Goal: Obtain resource: Download file/media

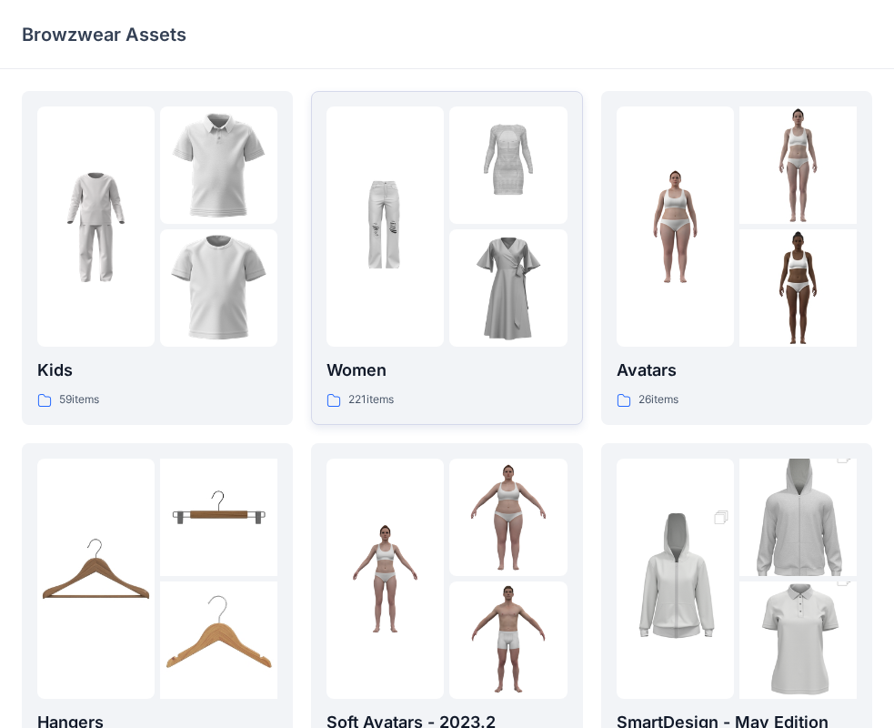
click at [409, 147] on div at bounding box center [385, 226] width 117 height 240
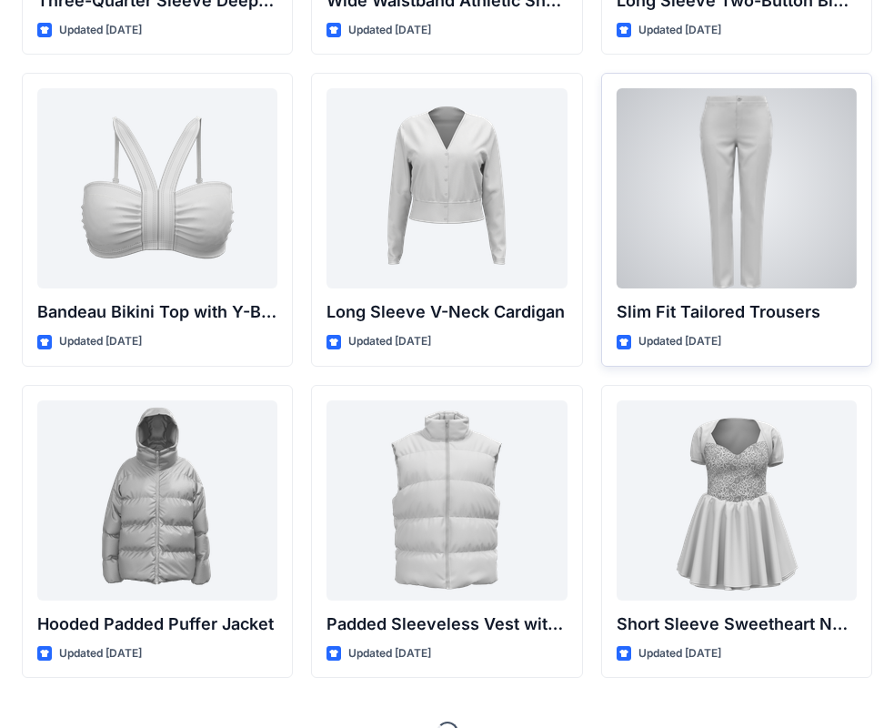
scroll to position [1925, 0]
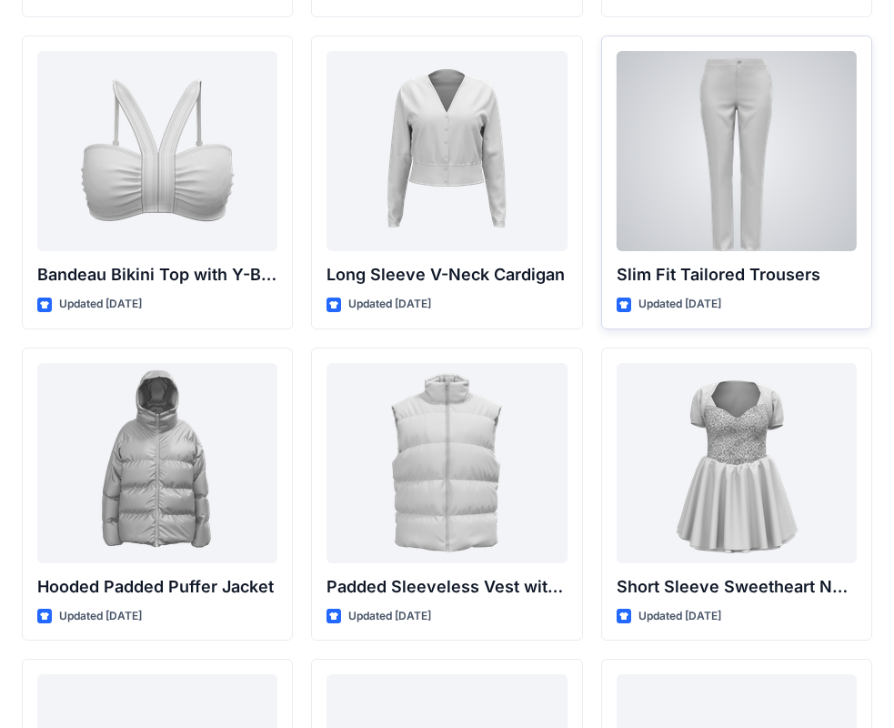
click at [731, 186] on div at bounding box center [737, 151] width 240 height 200
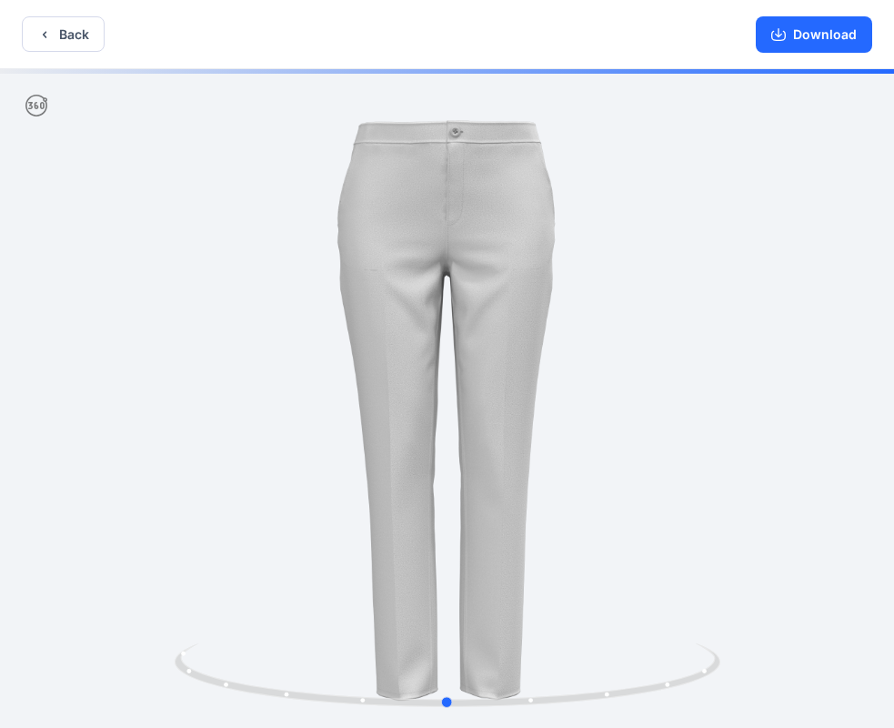
click at [687, 238] on div at bounding box center [447, 400] width 894 height 662
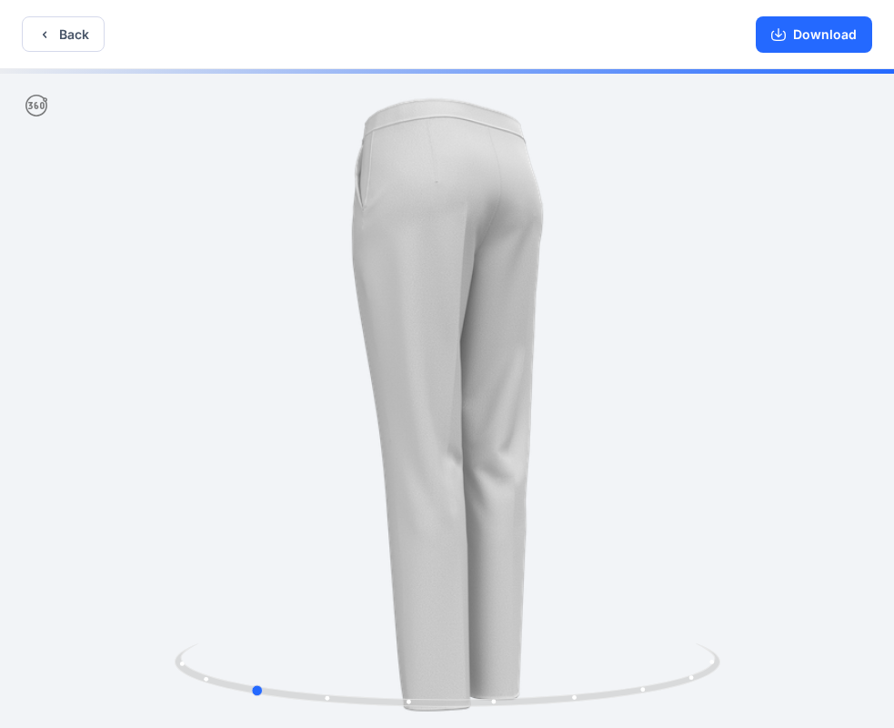
drag, startPoint x: 686, startPoint y: 237, endPoint x: 485, endPoint y: 229, distance: 201.2
click at [489, 232] on div at bounding box center [447, 400] width 894 height 662
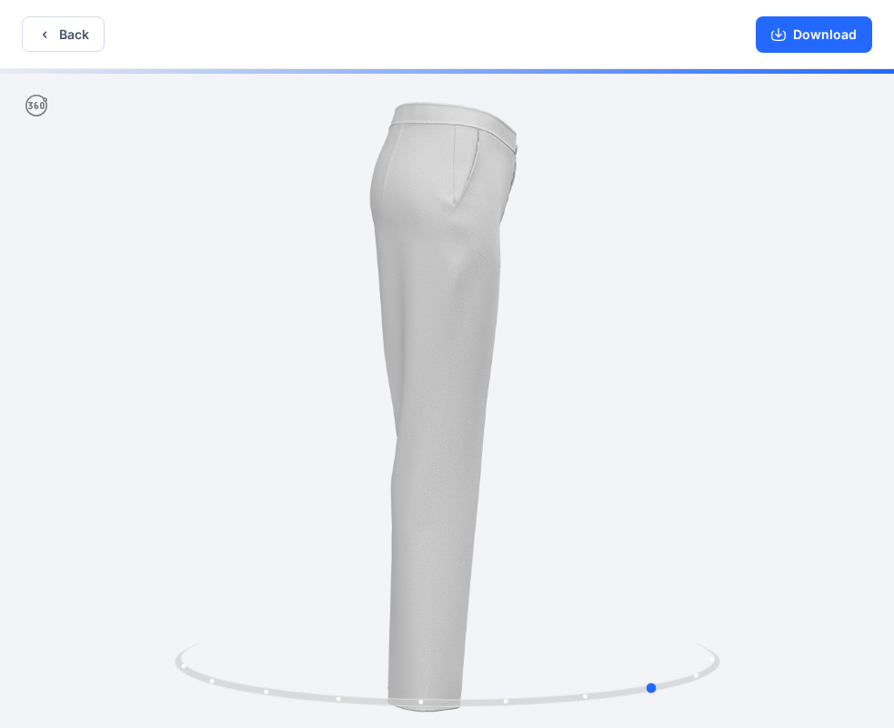
drag, startPoint x: 708, startPoint y: 190, endPoint x: 448, endPoint y: 177, distance: 260.6
click at [489, 180] on div at bounding box center [447, 400] width 894 height 662
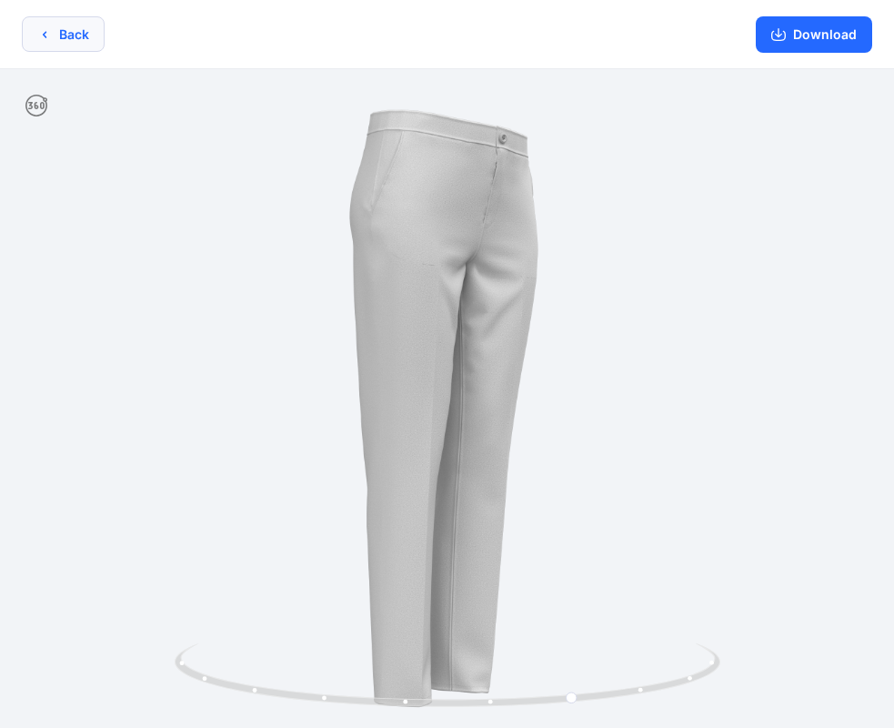
click at [73, 34] on button "Back" at bounding box center [63, 33] width 83 height 35
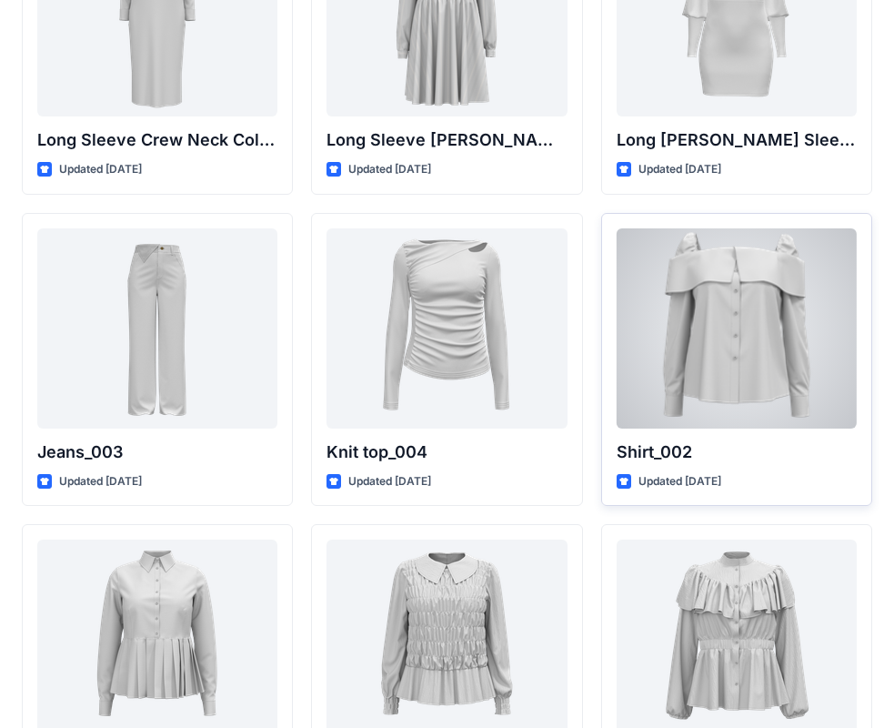
scroll to position [7731, 0]
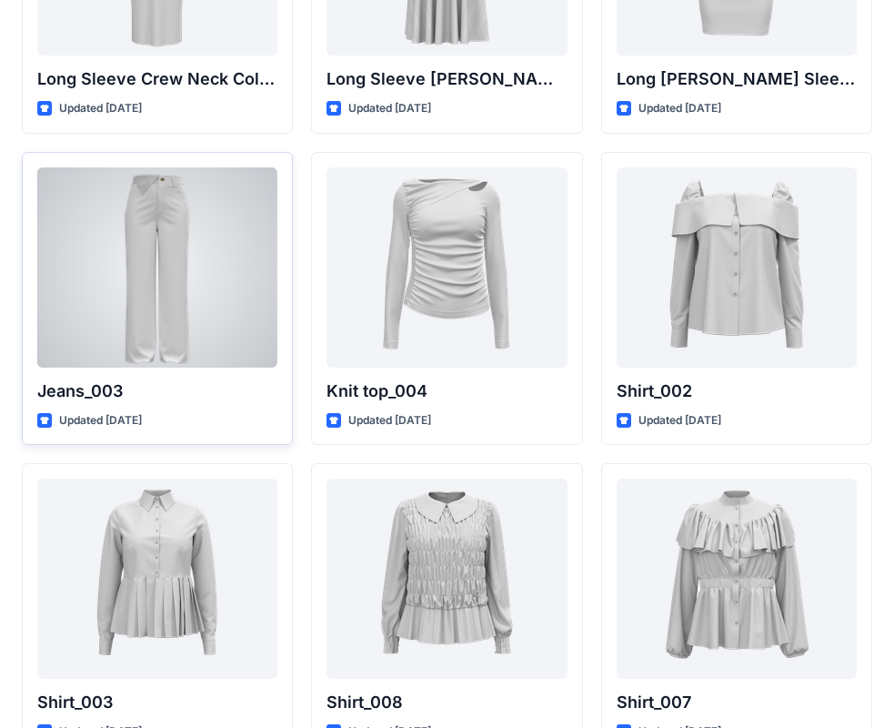
click at [190, 308] on div at bounding box center [157, 267] width 240 height 200
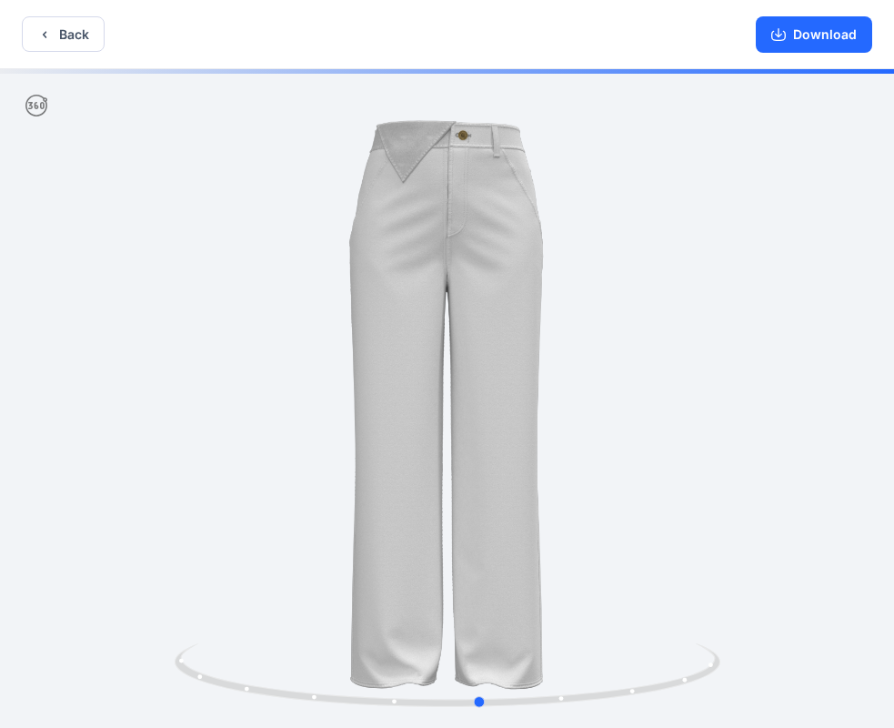
drag, startPoint x: 231, startPoint y: 334, endPoint x: 2448, endPoint y: 660, distance: 2241.0
click at [894, 660] on html "Back Download Version History" at bounding box center [447, 365] width 894 height 731
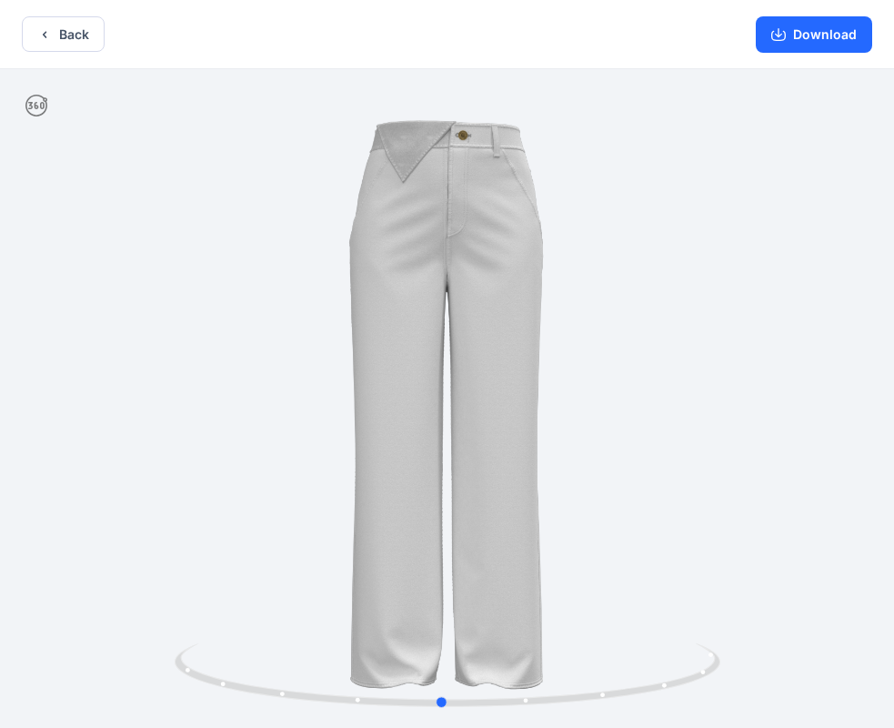
drag, startPoint x: 821, startPoint y: 210, endPoint x: 782, endPoint y: 194, distance: 42.4
click at [782, 194] on div at bounding box center [447, 400] width 894 height 662
click at [82, 34] on button "Back" at bounding box center [63, 33] width 83 height 35
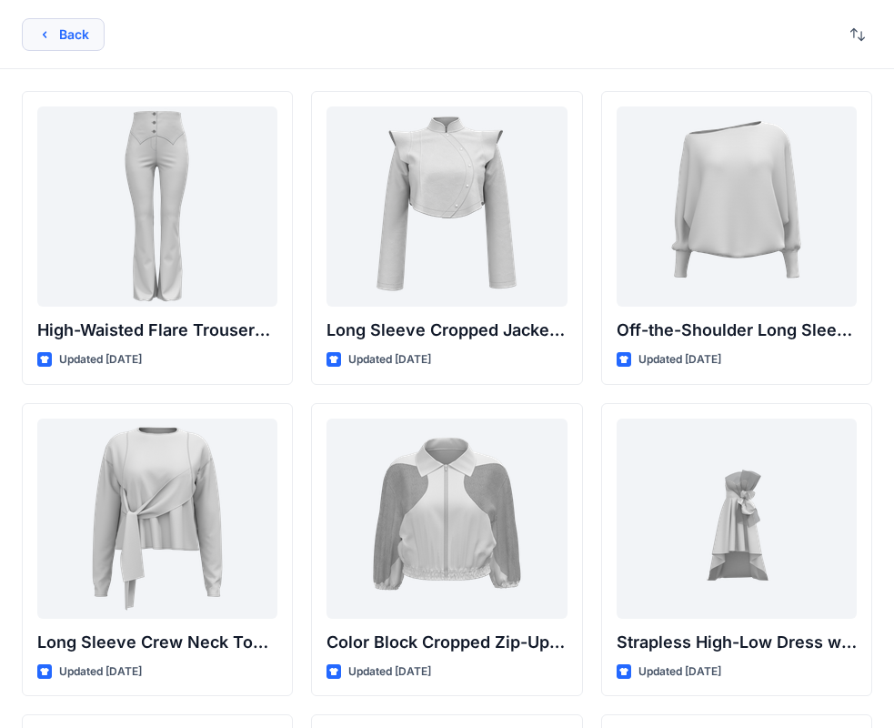
click at [78, 43] on button "Back" at bounding box center [63, 34] width 83 height 33
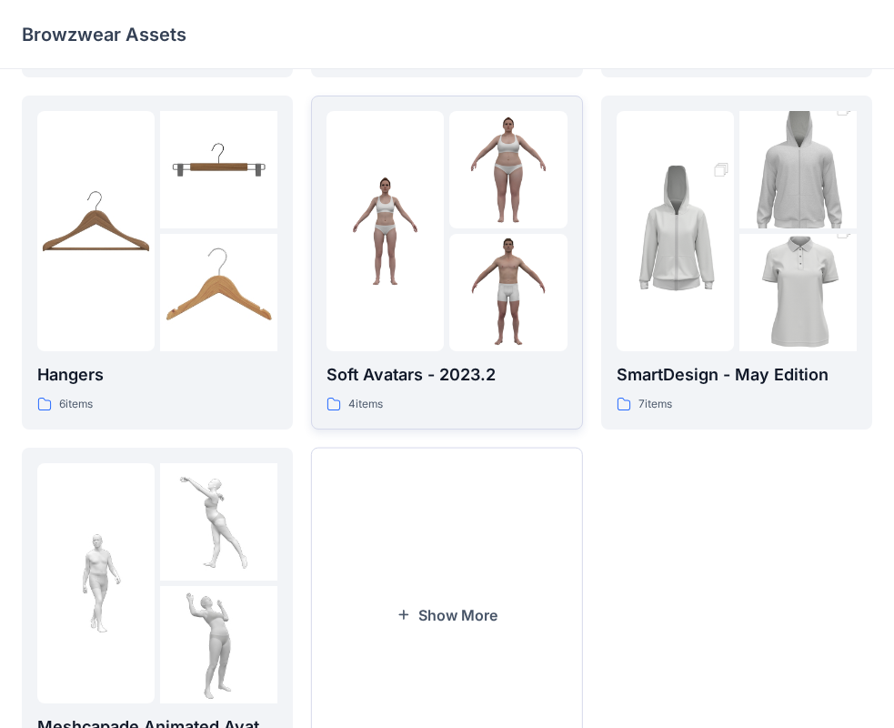
scroll to position [451, 0]
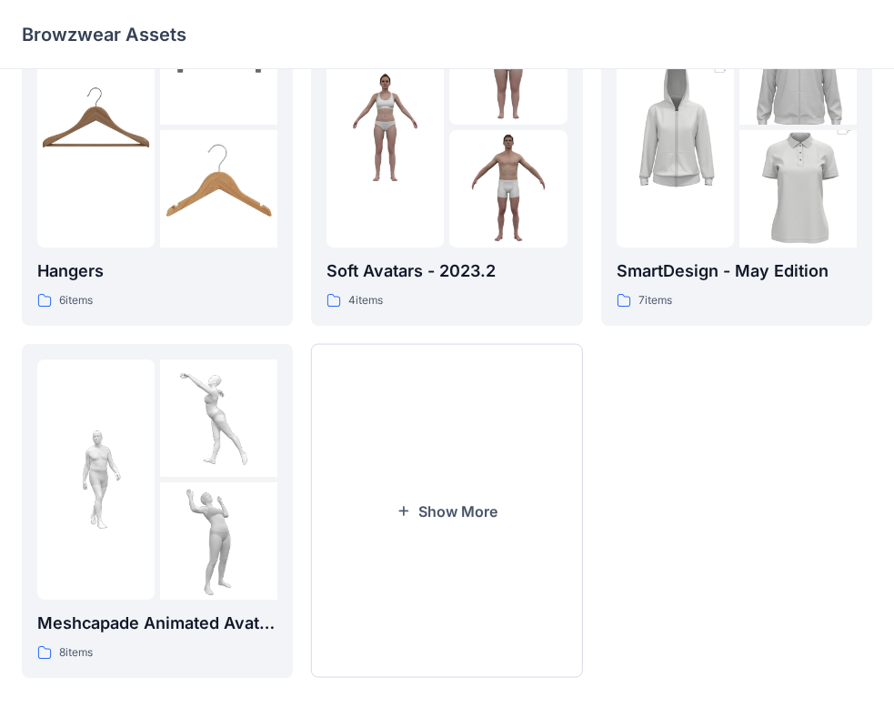
click at [593, 201] on div "Kids 59 items Hangers 6 items Meshcapade Animated Avatars 8 items Women 221 ite…" at bounding box center [447, 159] width 851 height 1038
click at [671, 180] on img at bounding box center [675, 127] width 117 height 177
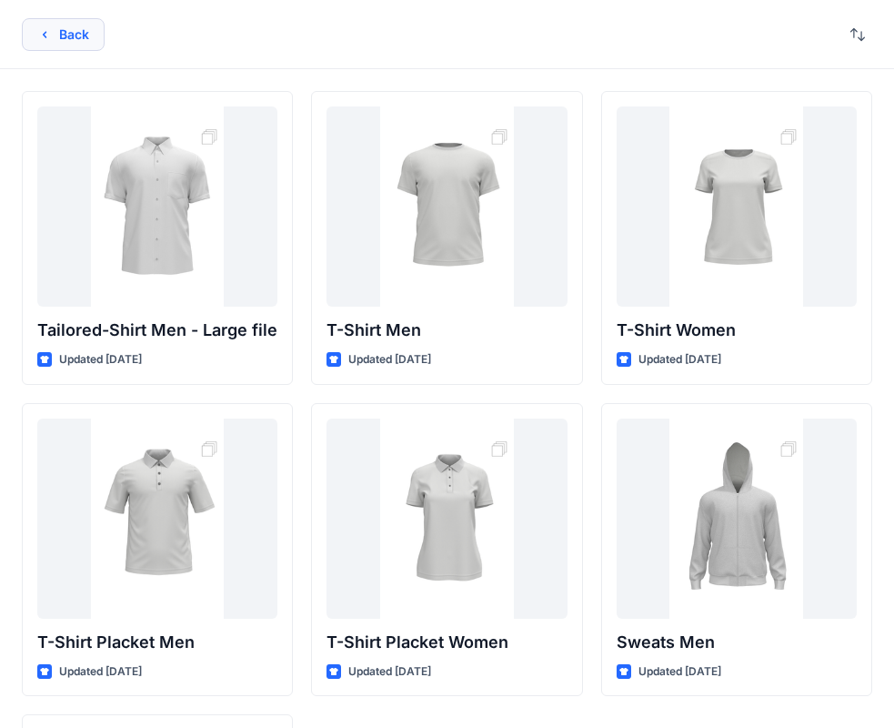
click at [96, 19] on button "Back" at bounding box center [63, 34] width 83 height 33
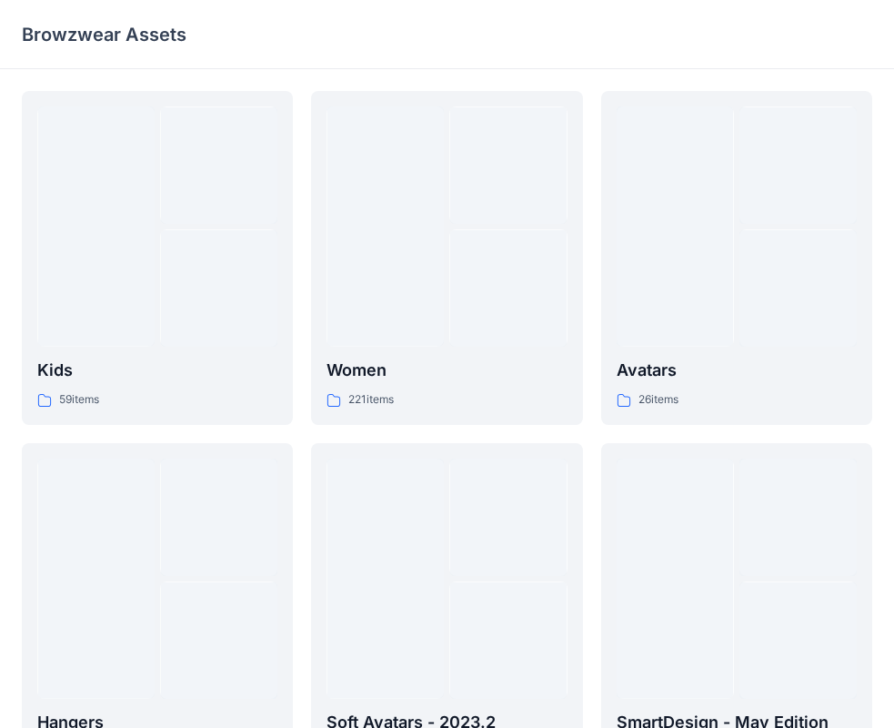
scroll to position [451, 0]
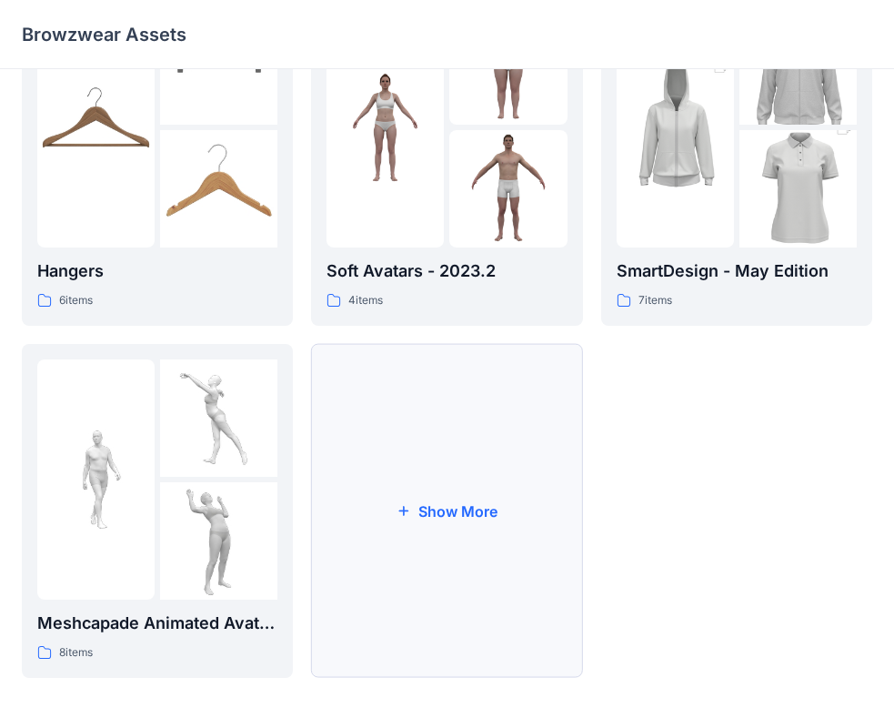
click at [556, 425] on button "Show More" at bounding box center [446, 511] width 271 height 334
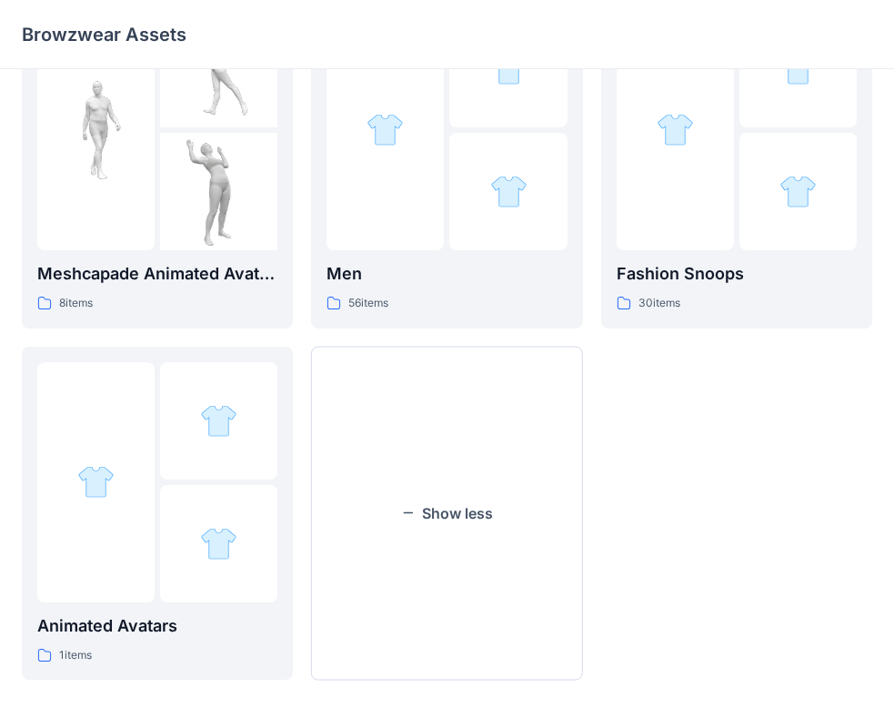
scroll to position [803, 0]
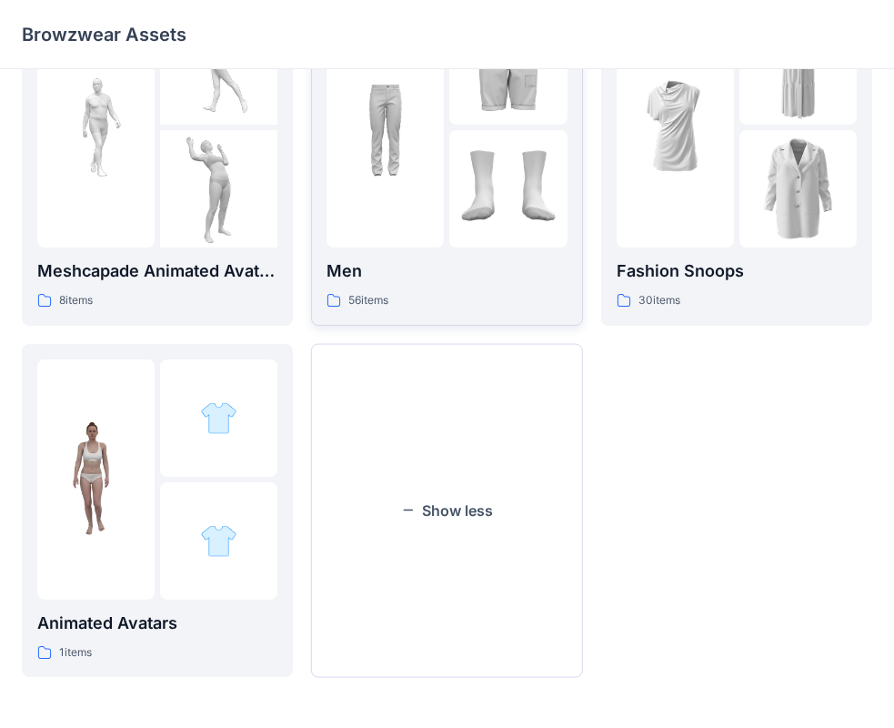
click at [459, 162] on div at bounding box center [507, 188] width 117 height 117
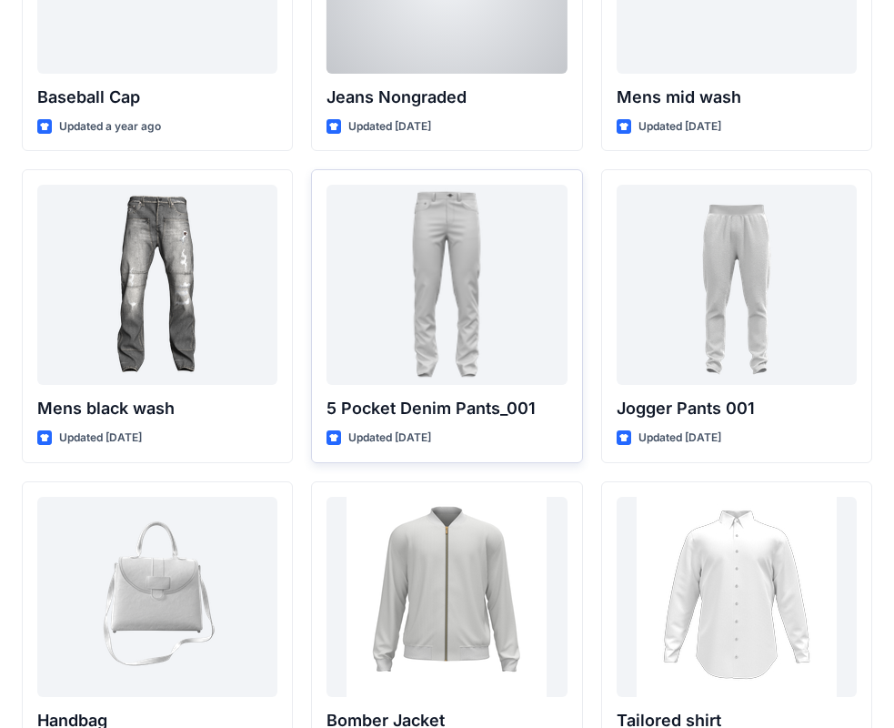
scroll to position [546, 0]
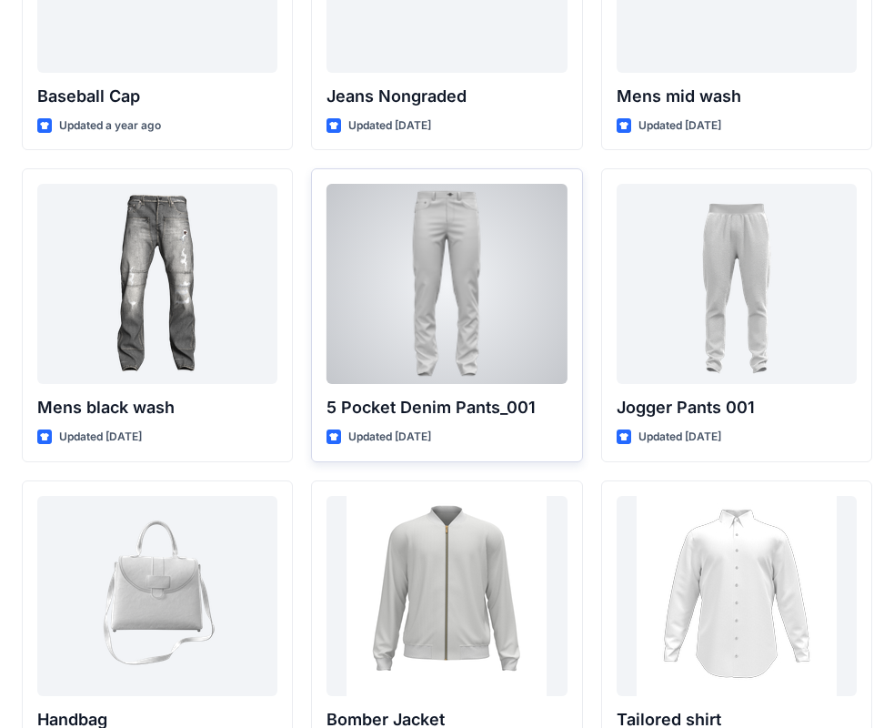
click at [479, 233] on div at bounding box center [447, 284] width 240 height 200
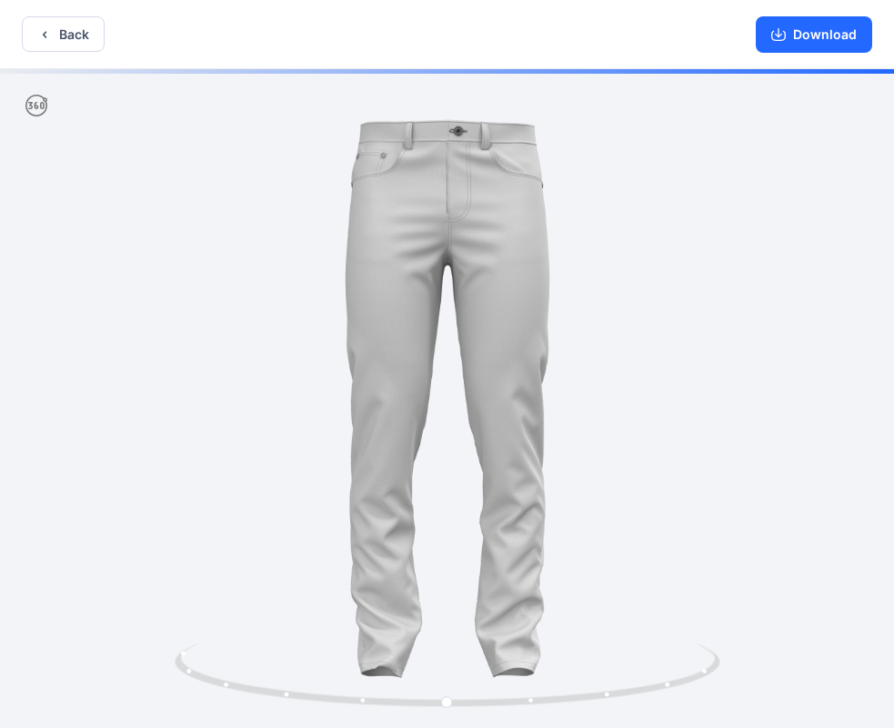
click at [616, 299] on div at bounding box center [447, 400] width 894 height 662
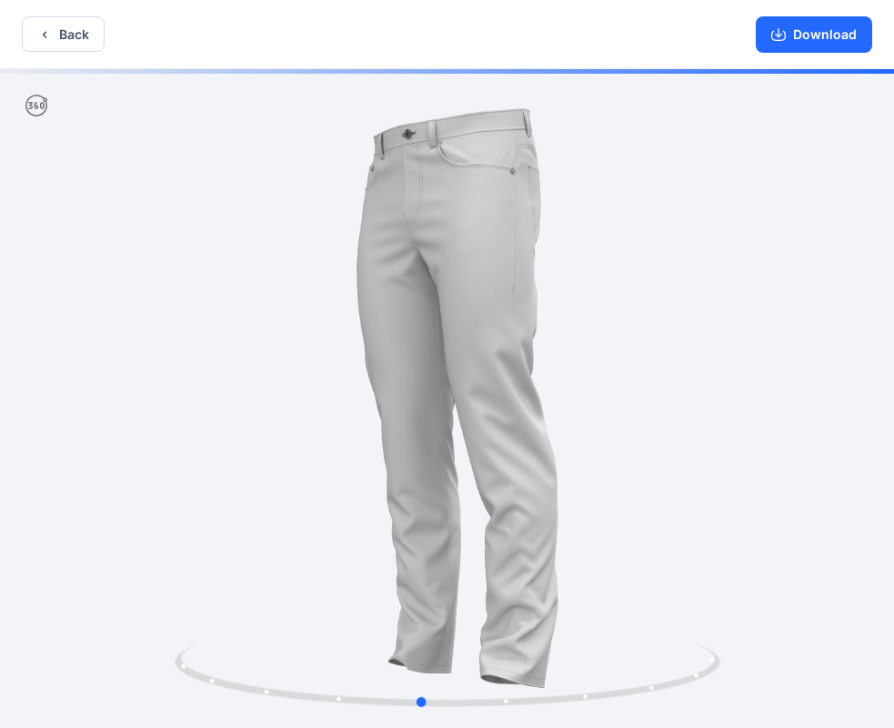
drag, startPoint x: 617, startPoint y: 299, endPoint x: 527, endPoint y: 298, distance: 90.1
click at [527, 298] on div at bounding box center [447, 400] width 894 height 662
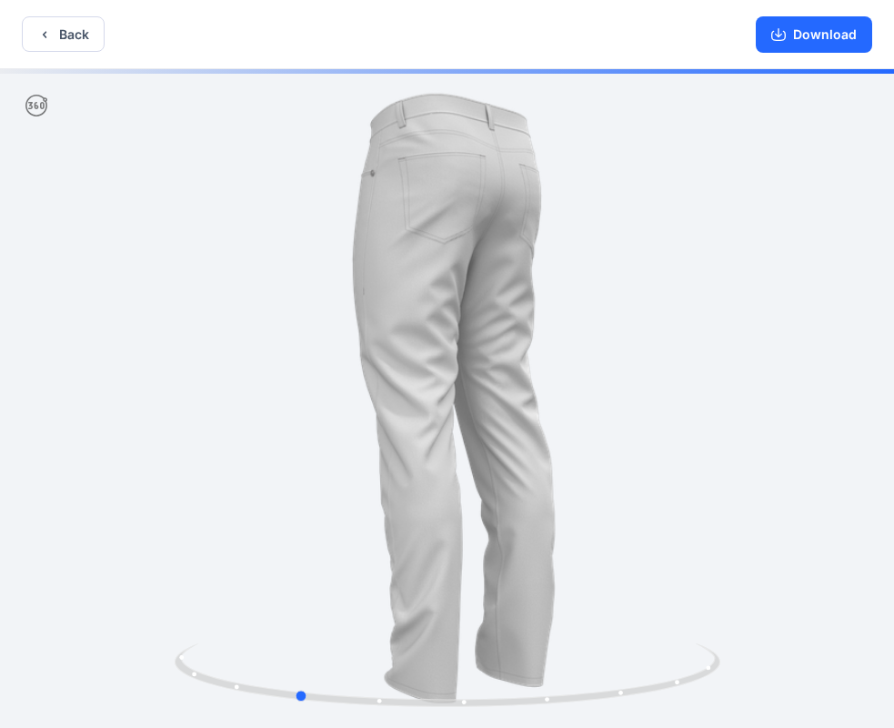
drag, startPoint x: 612, startPoint y: 286, endPoint x: 435, endPoint y: 286, distance: 177.4
click at [435, 286] on div at bounding box center [447, 400] width 894 height 662
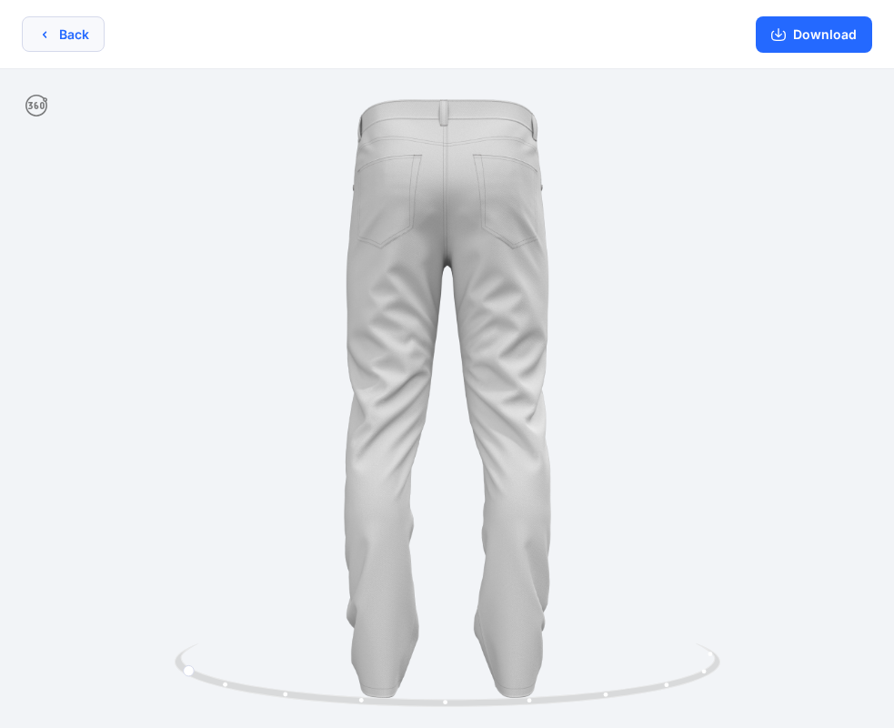
click at [71, 38] on button "Back" at bounding box center [63, 33] width 83 height 35
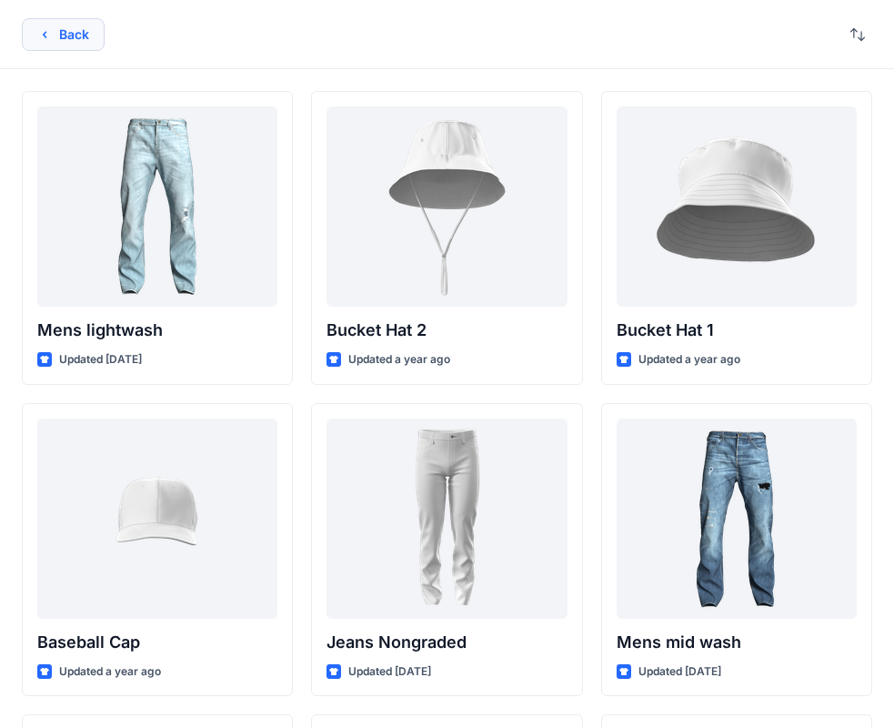
click at [80, 35] on button "Back" at bounding box center [63, 34] width 83 height 33
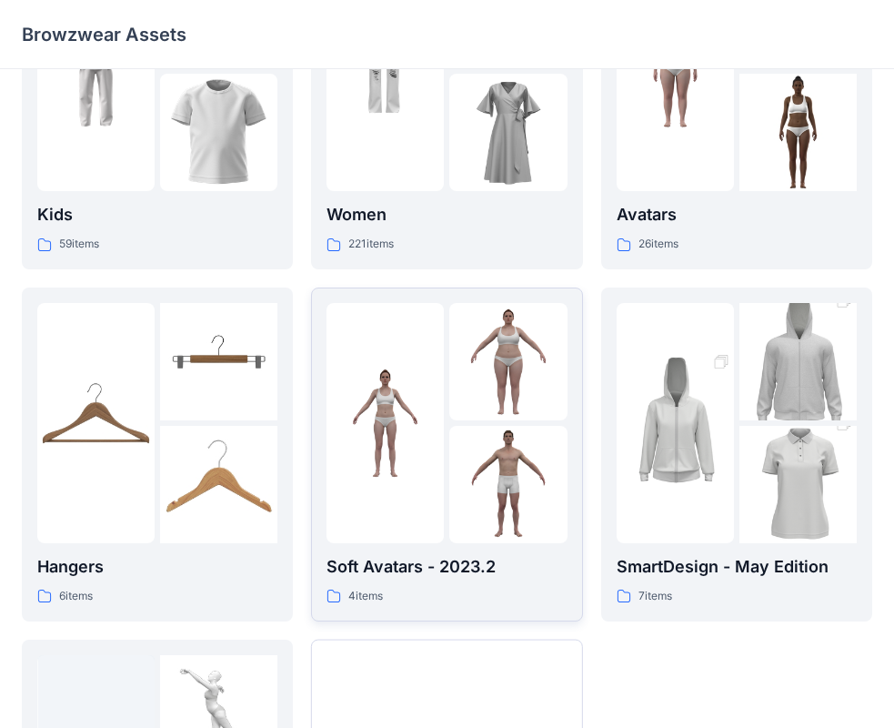
scroll to position [451, 0]
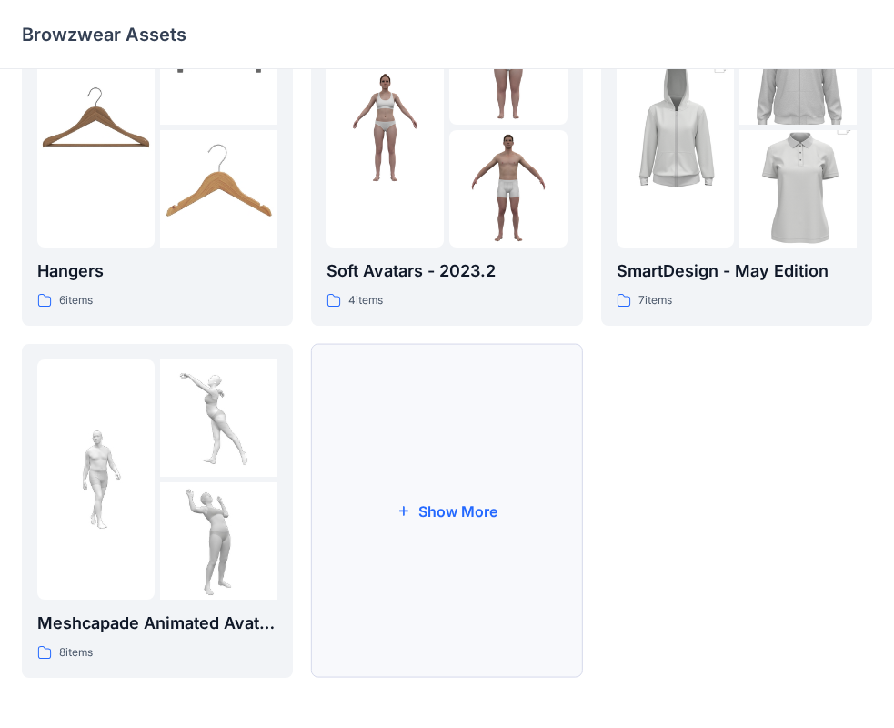
click at [500, 453] on button "Show More" at bounding box center [446, 511] width 271 height 334
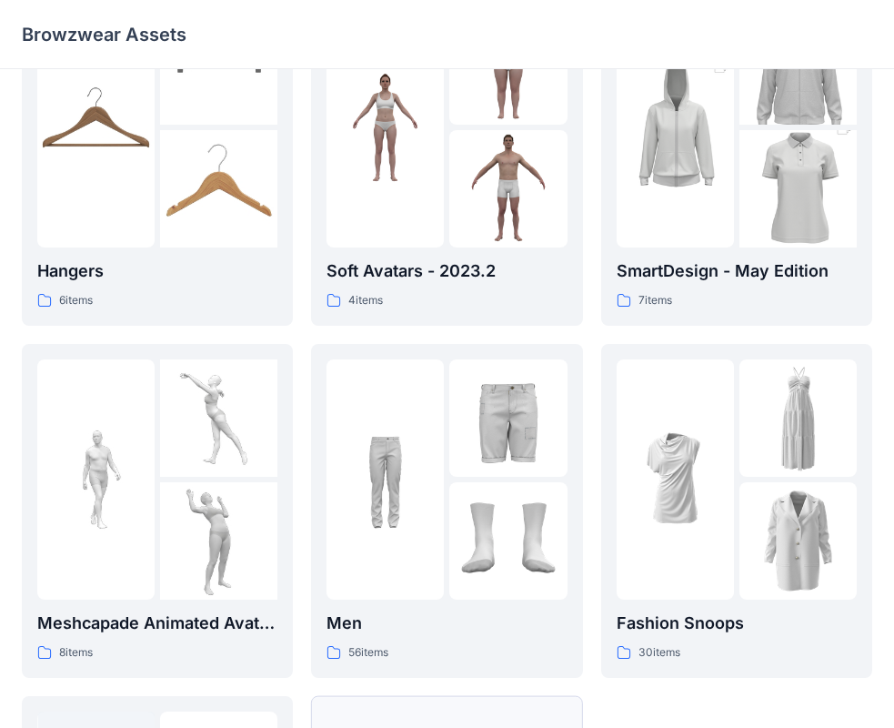
scroll to position [803, 0]
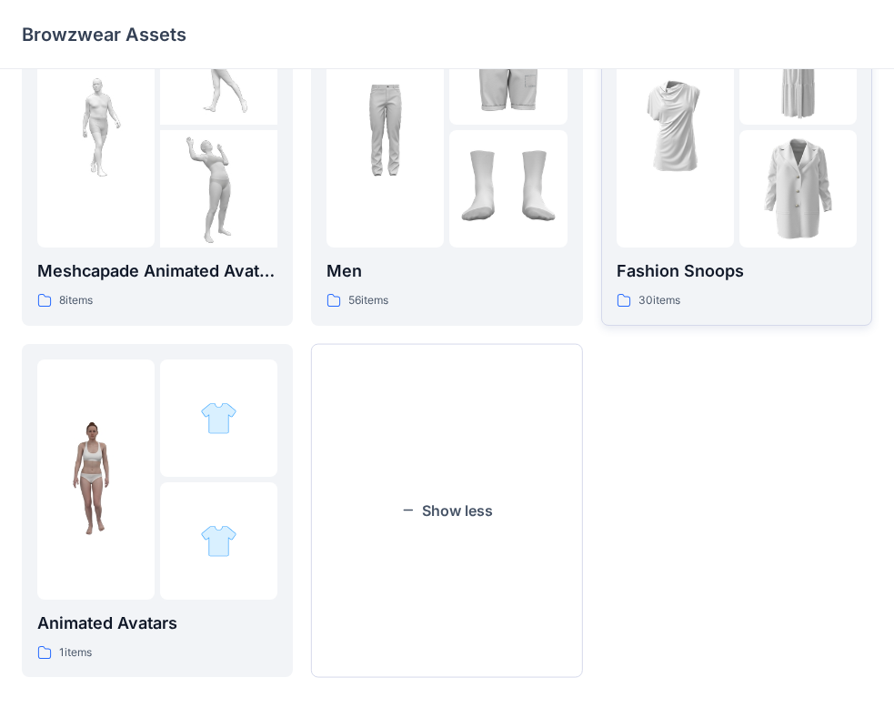
click at [766, 231] on img at bounding box center [798, 188] width 117 height 117
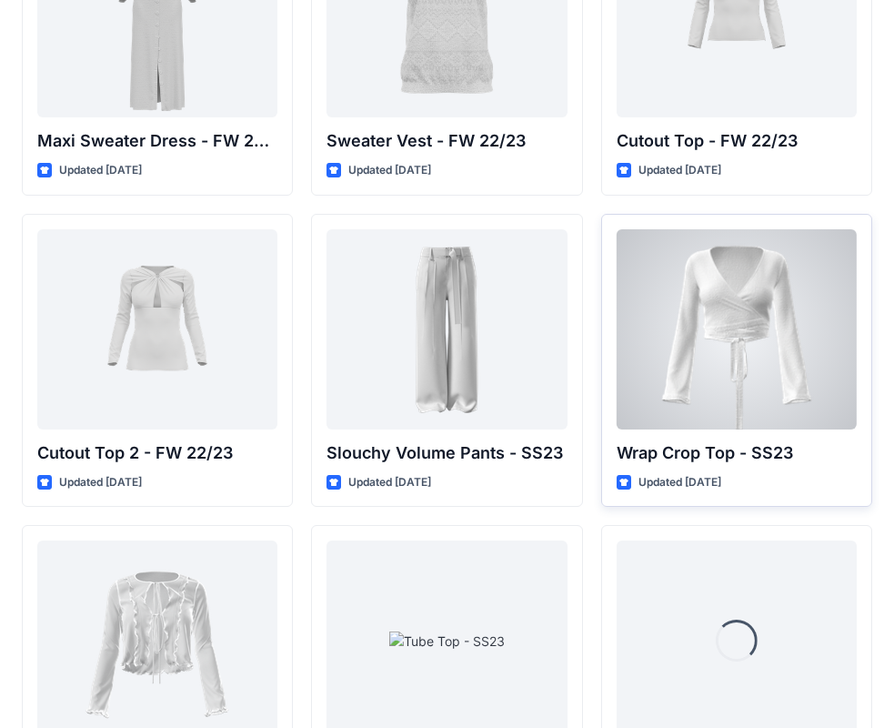
scroll to position [952, 0]
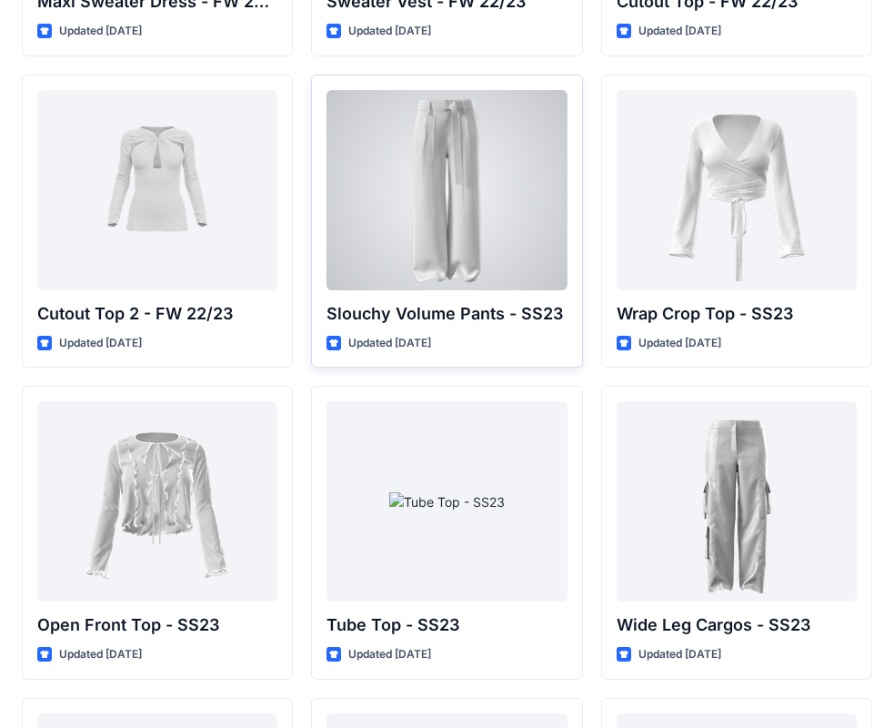
click at [560, 287] on div at bounding box center [447, 190] width 240 height 200
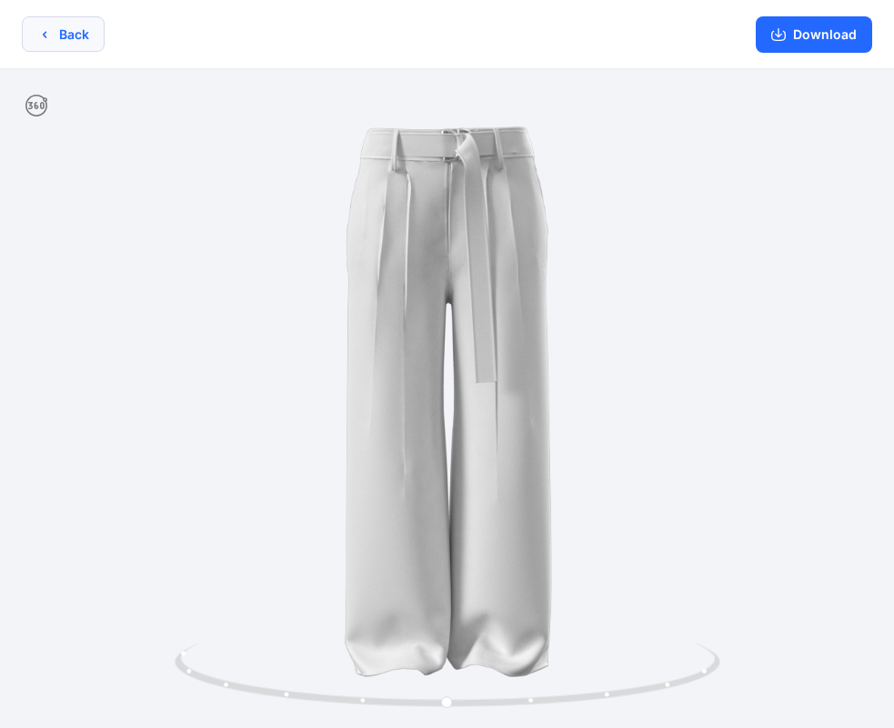
click at [42, 30] on icon "button" at bounding box center [44, 34] width 15 height 15
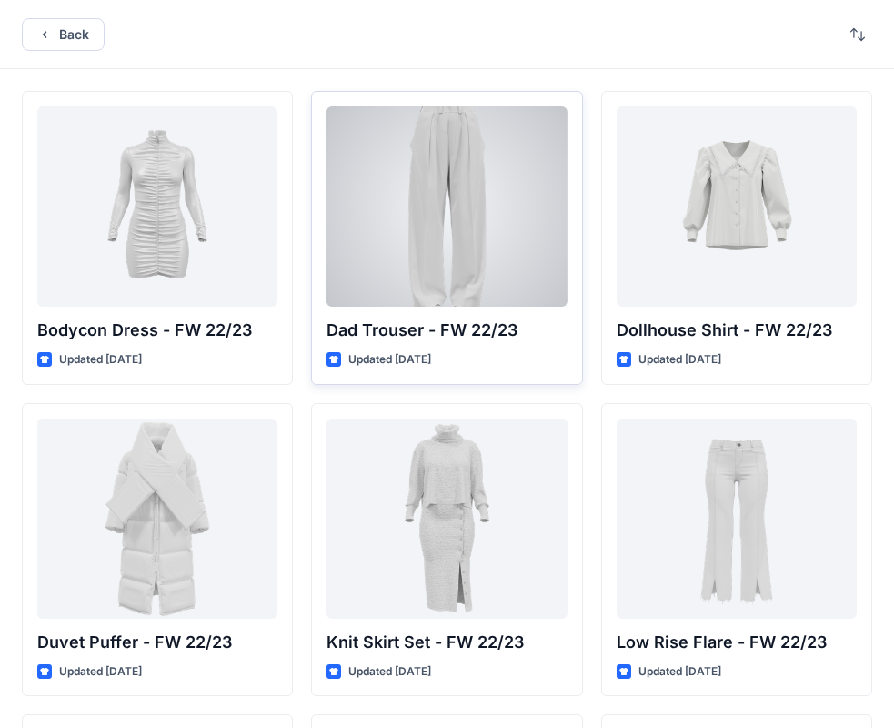
click at [512, 172] on div at bounding box center [447, 206] width 240 height 200
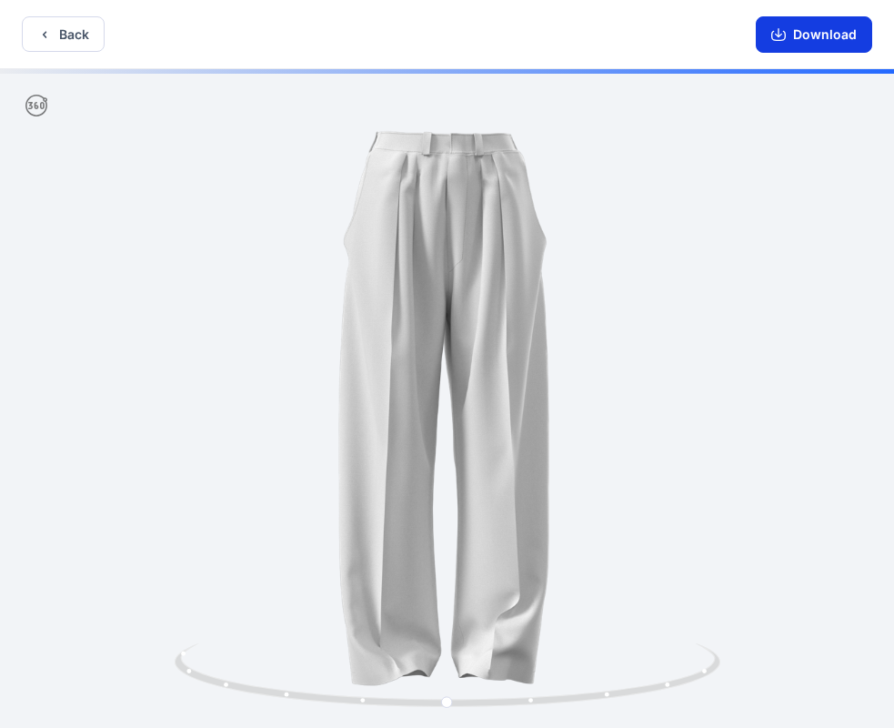
click at [799, 47] on button "Download" at bounding box center [814, 34] width 116 height 36
click at [643, 237] on div at bounding box center [447, 400] width 894 height 662
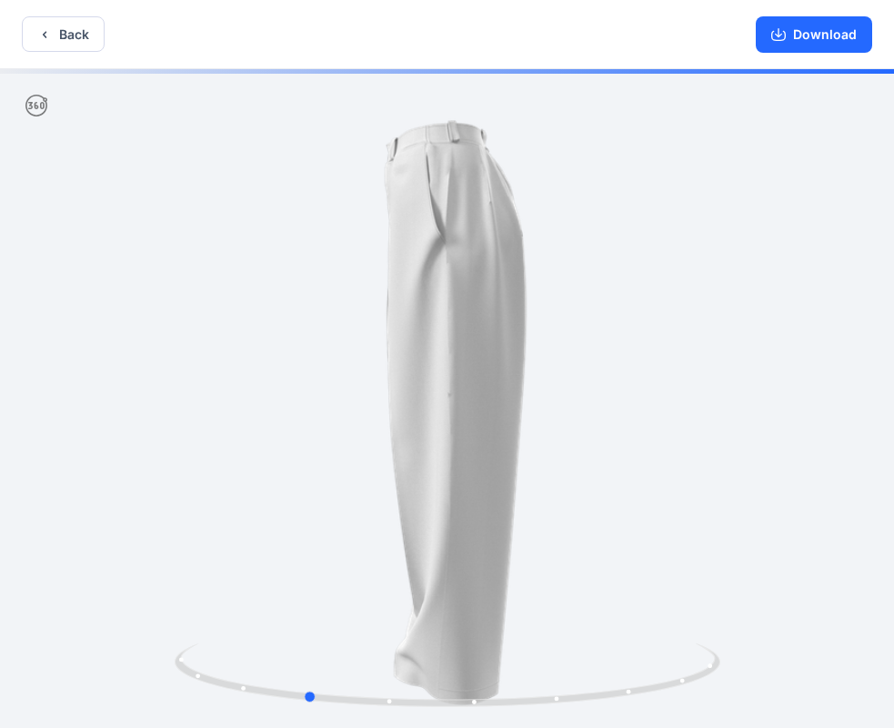
drag, startPoint x: 643, startPoint y: 237, endPoint x: 497, endPoint y: 237, distance: 146.5
click at [497, 237] on div at bounding box center [447, 400] width 894 height 662
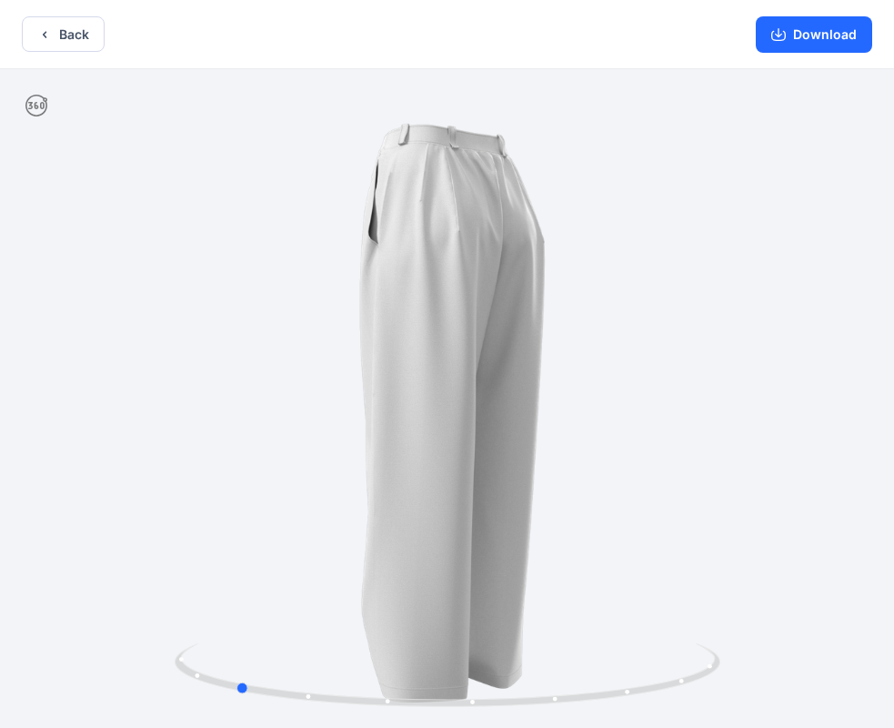
drag, startPoint x: 668, startPoint y: 217, endPoint x: 750, endPoint y: 156, distance: 101.5
click at [625, 217] on div at bounding box center [447, 400] width 894 height 662
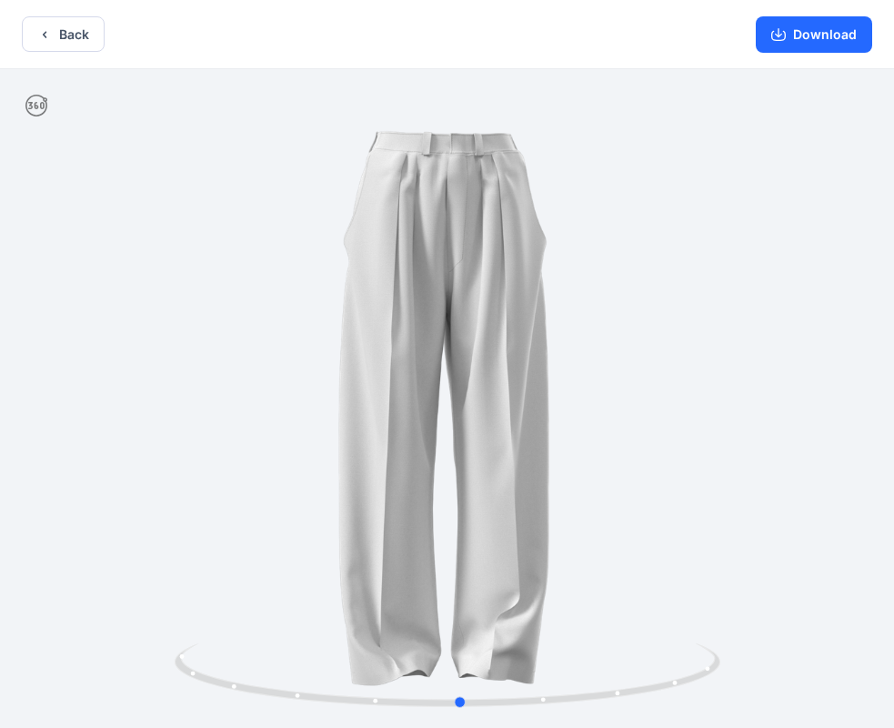
drag, startPoint x: 538, startPoint y: 170, endPoint x: 740, endPoint y: 163, distance: 202.1
click at [740, 163] on div at bounding box center [447, 400] width 894 height 662
click at [811, 35] on button "Download" at bounding box center [814, 34] width 116 height 36
